Goal: Task Accomplishment & Management: Manage account settings

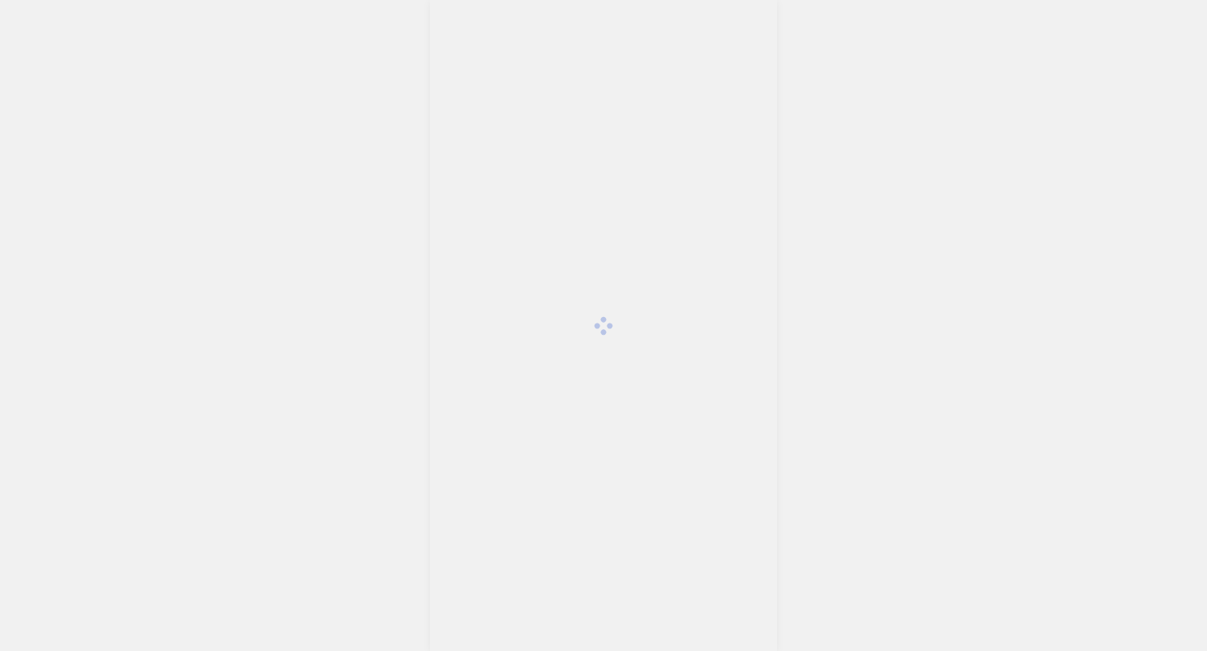
scroll to position [3895, 0]
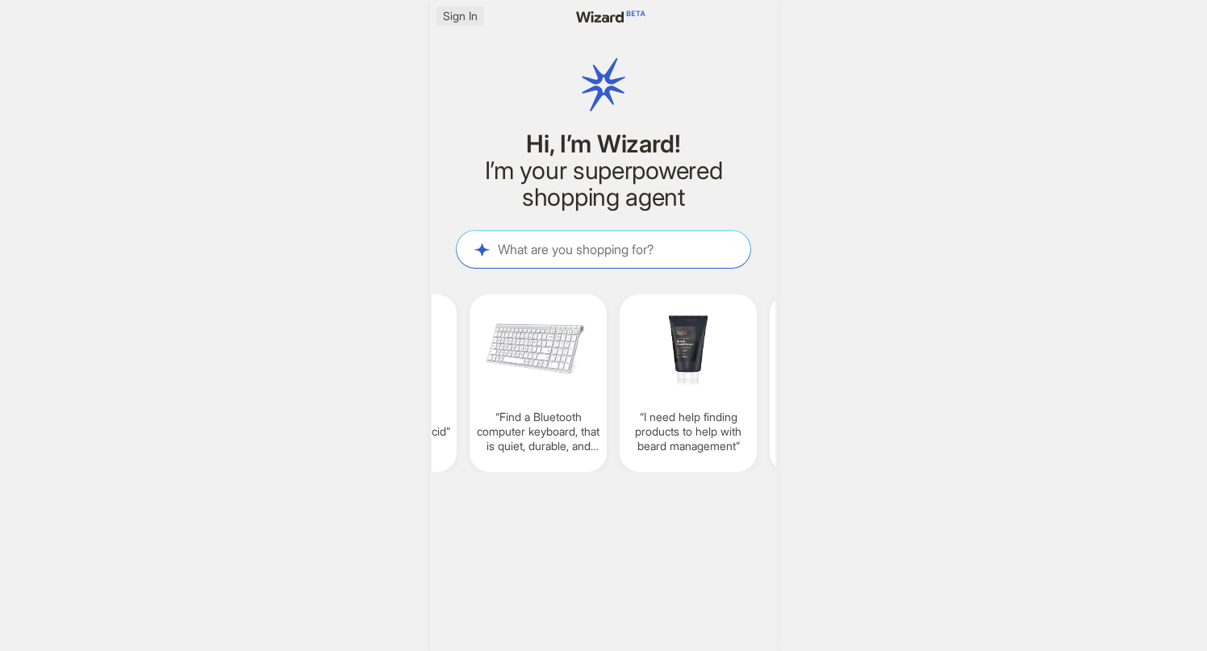
click at [477, 15] on span "Sign In" at bounding box center [460, 16] width 35 height 15
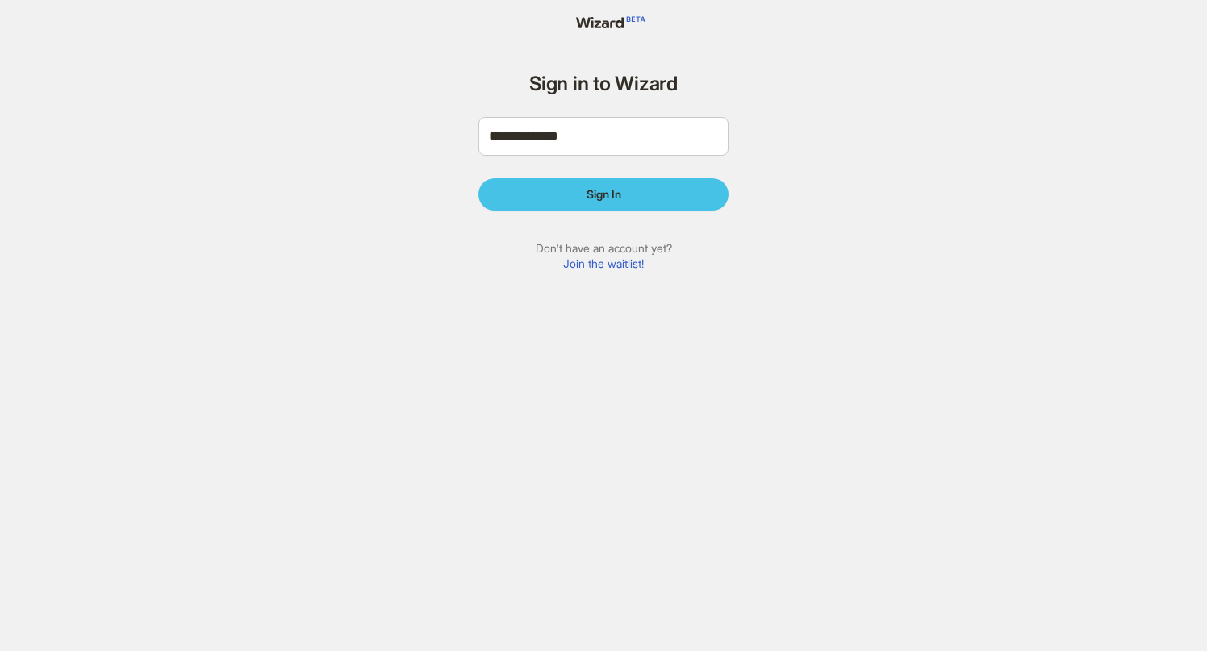
click at [595, 198] on span "Sign In" at bounding box center [604, 194] width 35 height 15
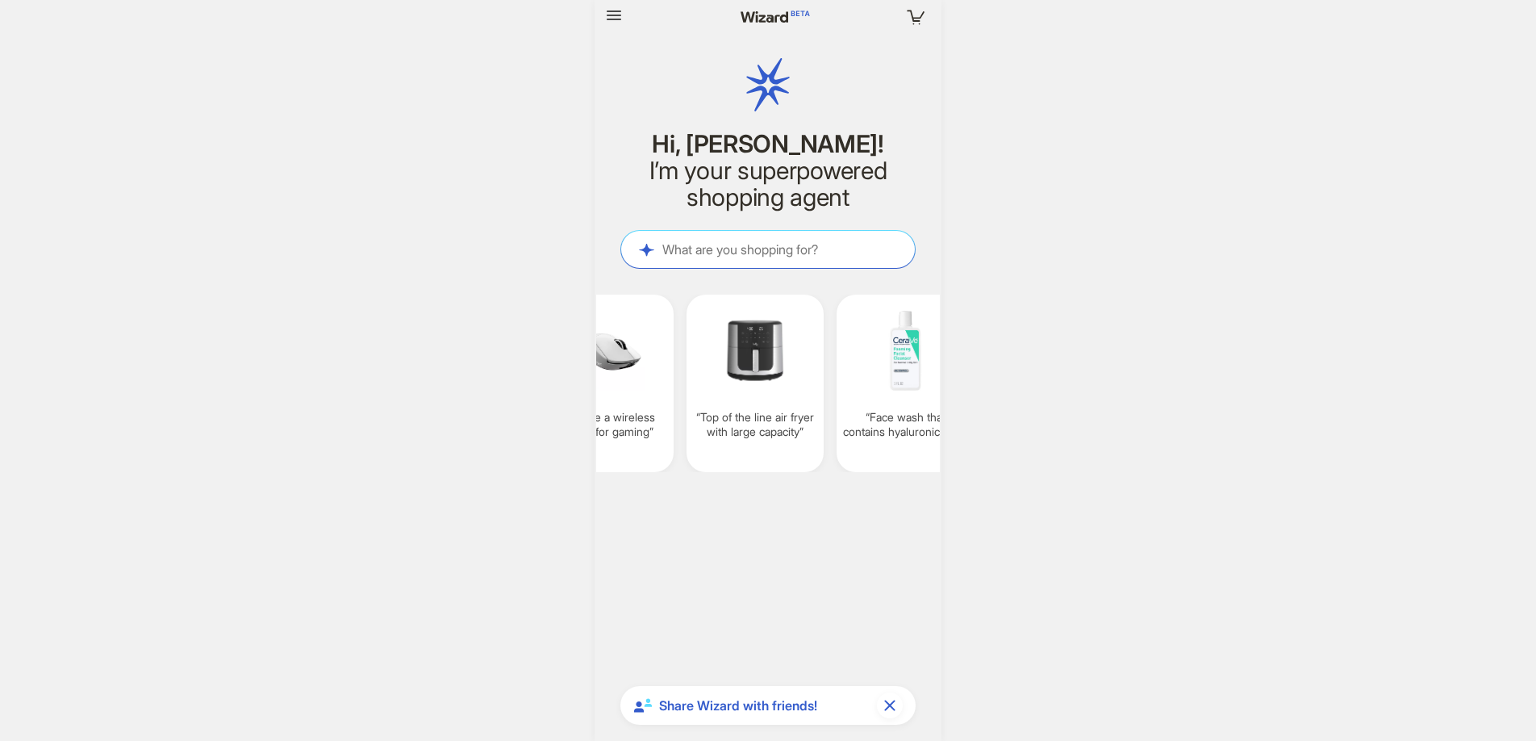
scroll to position [0, 1562]
